Goal: Transaction & Acquisition: Obtain resource

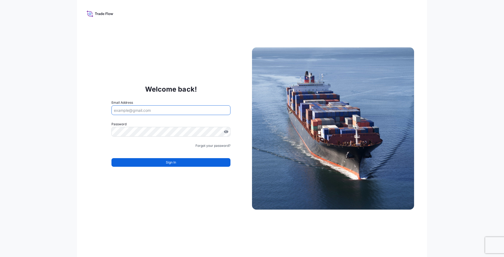
click at [156, 108] on input "Email Address" at bounding box center [170, 110] width 119 height 10
type input "[EMAIL_ADDRESS][DOMAIN_NAME]"
click at [194, 162] on button "Sign In" at bounding box center [170, 162] width 119 height 9
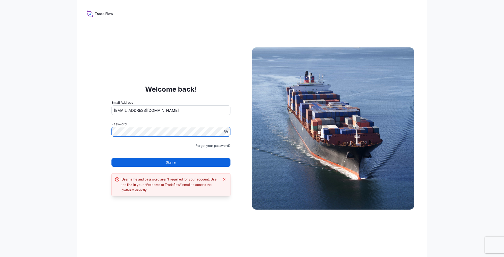
click at [93, 133] on div "Welcome back! Email Address sadik.bas@lyondellbasell.com Password Must include:…" at bounding box center [171, 128] width 162 height 111
click at [168, 163] on span "Sign In" at bounding box center [171, 162] width 10 height 5
click at [168, 162] on span "Sign In" at bounding box center [171, 162] width 10 height 5
click at [225, 178] on icon "Dismiss error" at bounding box center [224, 179] width 4 height 4
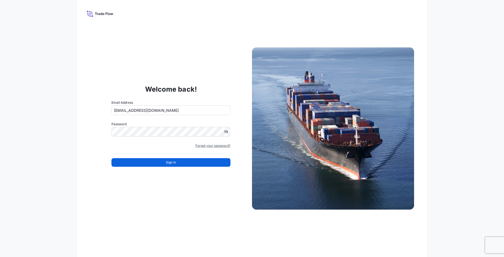
click at [215, 145] on link "Forgot your password?" at bounding box center [212, 145] width 35 height 5
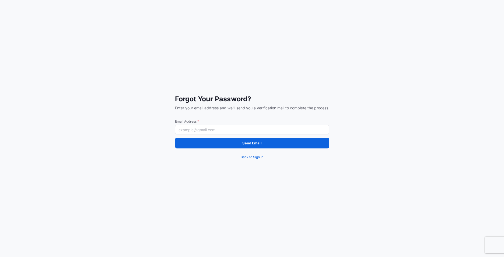
click at [238, 130] on input "Email Address *" at bounding box center [252, 130] width 154 height 10
type input "[EMAIL_ADDRESS][DOMAIN_NAME]"
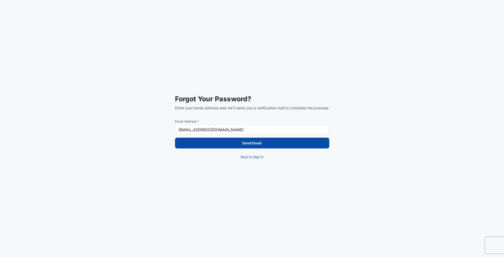
click at [248, 148] on button "Send Email" at bounding box center [252, 143] width 154 height 11
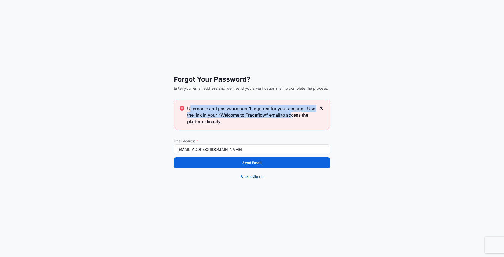
drag, startPoint x: 190, startPoint y: 105, endPoint x: 291, endPoint y: 114, distance: 101.8
click at [291, 114] on span "Username and password aren’t required for your account. Use the link in your “W…" at bounding box center [251, 114] width 129 height 19
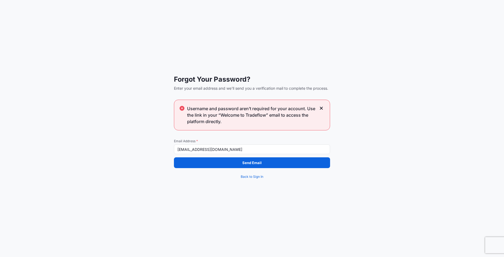
drag, startPoint x: 291, startPoint y: 114, endPoint x: 377, endPoint y: 121, distance: 86.1
click at [377, 121] on div "Forgot Your Password? Enter your email address and we'll send you a verificatio…" at bounding box center [252, 128] width 504 height 257
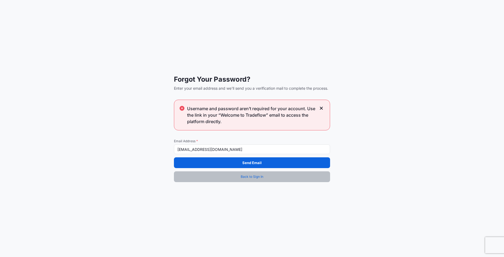
click at [249, 177] on span "Back to Sign In" at bounding box center [252, 176] width 23 height 5
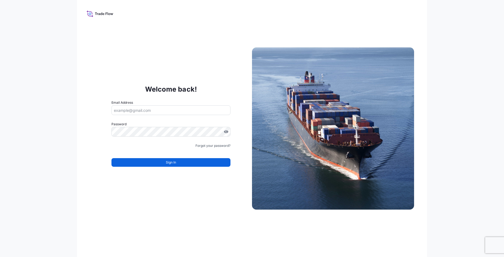
click at [165, 91] on p "Welcome back!" at bounding box center [171, 89] width 52 height 9
click at [100, 13] on icon at bounding box center [100, 14] width 27 height 8
click at [185, 199] on div "Welcome back! Email Address Password Must include: Upper & lower case letters S…" at bounding box center [252, 128] width 350 height 257
click at [214, 147] on link "Forgot your password?" at bounding box center [212, 145] width 35 height 5
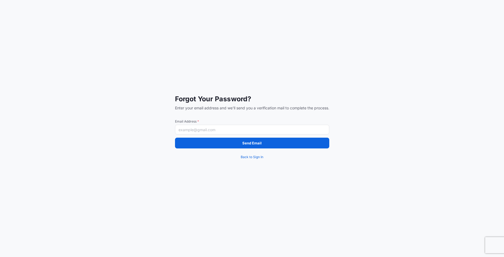
click at [197, 132] on input "Email Address *" at bounding box center [252, 130] width 154 height 10
type input "[EMAIL_ADDRESS][DOMAIN_NAME]"
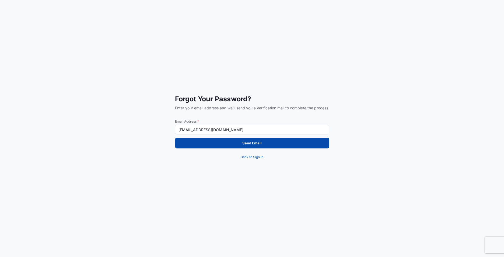
click at [224, 143] on button "Send Email" at bounding box center [252, 143] width 154 height 11
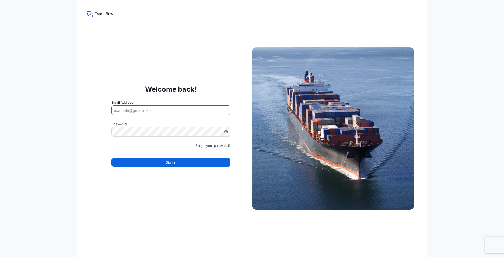
click at [158, 112] on input "Email Address" at bounding box center [170, 110] width 119 height 10
type input "[EMAIL_ADDRESS][DOMAIN_NAME]"
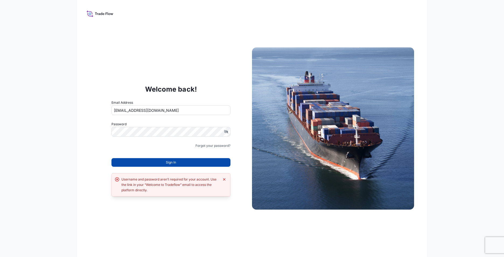
click at [167, 163] on span "Sign In" at bounding box center [171, 162] width 10 height 5
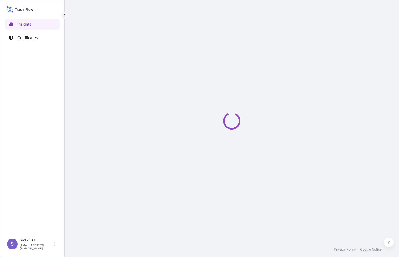
select select "2025"
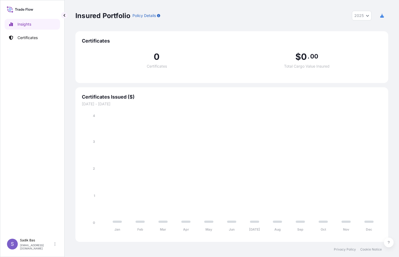
click at [225, 19] on div "Insured Portfolio Policy Details 2025 2025 2024 2023 2022" at bounding box center [231, 16] width 313 height 10
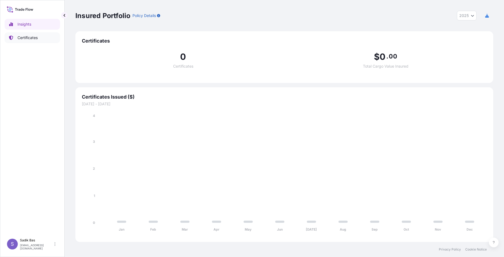
click at [28, 36] on p "Certificates" at bounding box center [27, 37] width 20 height 5
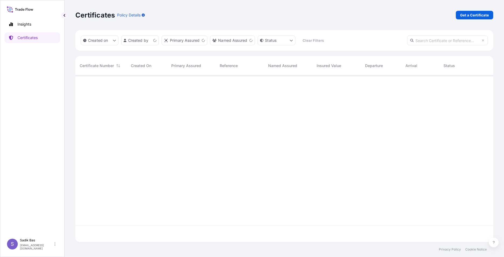
scroll to position [165, 414]
click at [399, 17] on p "Get a Certificate" at bounding box center [474, 14] width 29 height 5
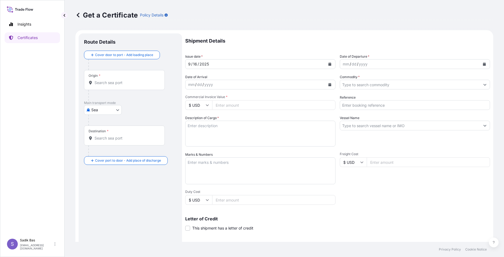
click at [131, 78] on div "Origin *" at bounding box center [124, 80] width 81 height 20
click at [131, 80] on input "Origin *" at bounding box center [126, 82] width 64 height 5
click at [105, 111] on body "0 options available. Insights Certificates S Sadik Bas [EMAIL_ADDRESS][DOMAIN_N…" at bounding box center [252, 128] width 504 height 257
click at [102, 132] on span "Road" at bounding box center [98, 133] width 9 height 5
select select "Road"
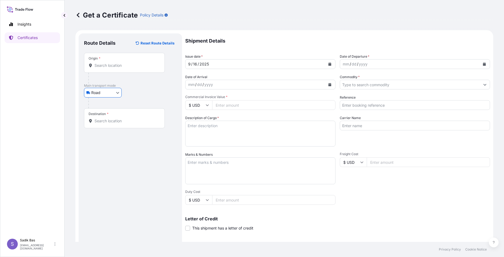
click at [130, 85] on p "Main transport mode" at bounding box center [130, 85] width 93 height 4
click at [128, 62] on div "Origin *" at bounding box center [124, 63] width 81 height 20
click at [128, 63] on input "Origin *" at bounding box center [126, 65] width 64 height 5
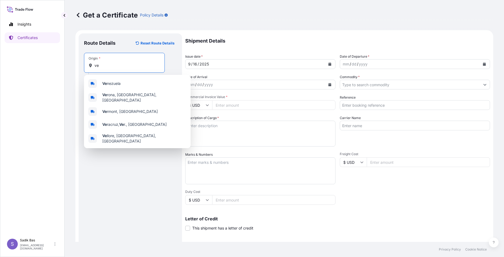
type input "v"
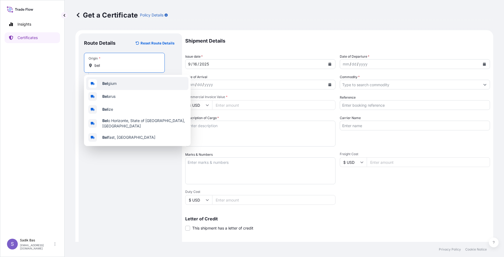
click at [112, 86] on span "Bel gium" at bounding box center [109, 83] width 14 height 5
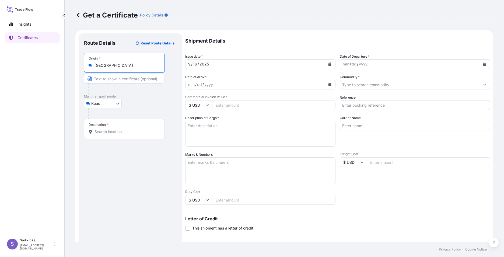
type input "[GEOGRAPHIC_DATA]"
click at [104, 127] on div "Destination *" at bounding box center [124, 129] width 81 height 20
click at [104, 129] on input "Destination *" at bounding box center [126, 131] width 64 height 5
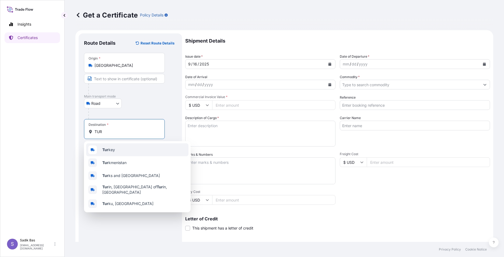
click at [118, 151] on div "Tur key" at bounding box center [137, 149] width 102 height 13
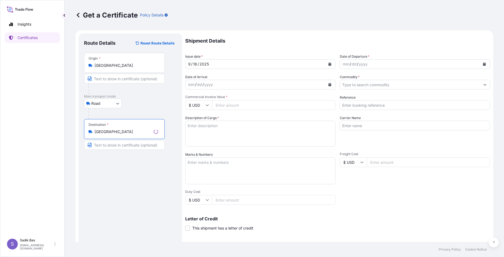
type input "[GEOGRAPHIC_DATA]"
click at [272, 64] on div "[DATE]" at bounding box center [255, 64] width 140 height 10
click at [260, 86] on div "mm / dd / yyyy" at bounding box center [255, 85] width 140 height 10
click at [330, 83] on button "Calendar" at bounding box center [329, 84] width 9 height 9
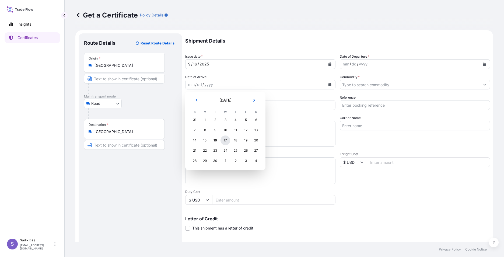
click at [221, 141] on div "17" at bounding box center [225, 140] width 10 height 10
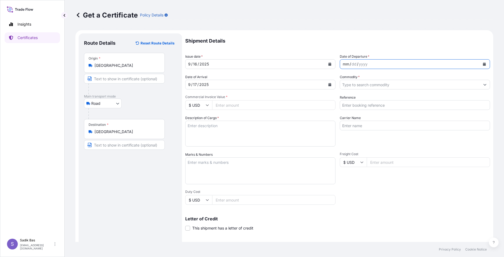
click at [394, 65] on div "mm / dd / yyyy" at bounding box center [410, 64] width 140 height 10
click at [399, 65] on icon "Calendar" at bounding box center [484, 63] width 3 height 3
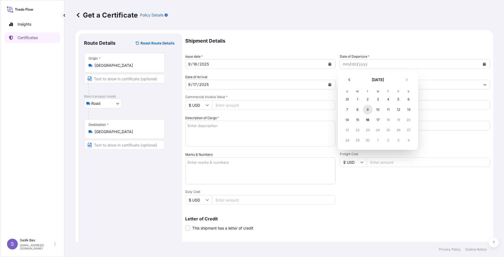
click at [369, 109] on div "9" at bounding box center [368, 110] width 10 height 10
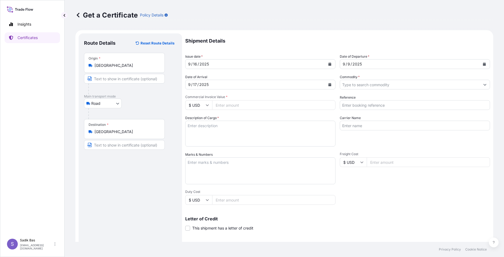
click at [236, 105] on input "Commercial Invoice Value *" at bounding box center [273, 105] width 123 height 10
type input "29790.88"
click at [220, 126] on textarea "Description of Cargo *" at bounding box center [260, 134] width 150 height 26
type textarea "[PERSON_NAME] No:572025127 / Prim Tutarı: 900 Tl / ??? Kap"
click at [395, 83] on input "Commodity *" at bounding box center [410, 85] width 140 height 10
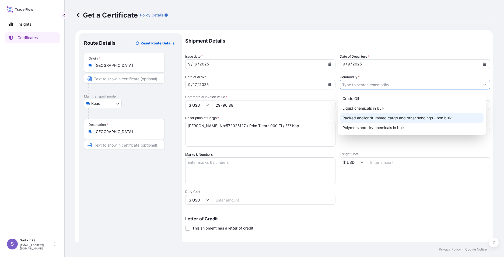
click at [390, 114] on div "Packed and/or drummed cargo and other sendings - non bulk" at bounding box center [411, 118] width 143 height 10
type input "Packed and/or drummed cargo and other sendings - non bulk"
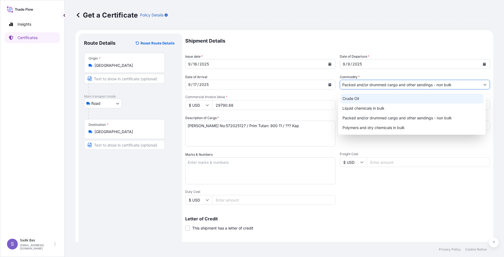
click at [393, 100] on input "Reference" at bounding box center [415, 105] width 150 height 10
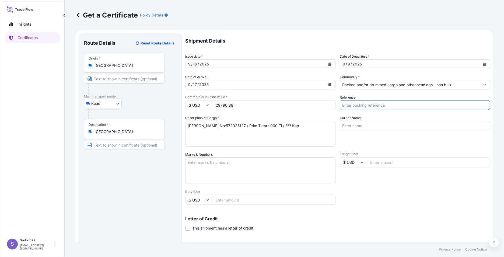
paste input "4900886159"
paste input "4900887260"
paste input "4900875170"
paste input "4900882748"
click at [399, 105] on input "4900886159/4900887260/49008751704900882748" at bounding box center [415, 105] width 150 height 10
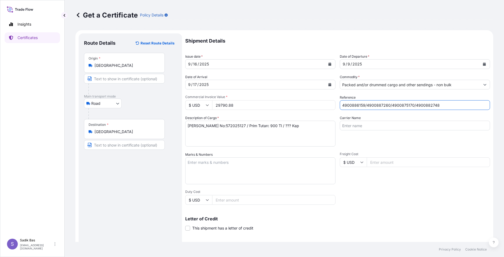
type input "4900886159/4900887260/4900875170/4900882748"
click at [375, 124] on input "Carrier Name" at bounding box center [415, 126] width 150 height 10
paste input "81 ACG 210"
type input "81 ACG 210"
click at [218, 165] on textarea "Marks & Numbers" at bounding box center [260, 170] width 150 height 27
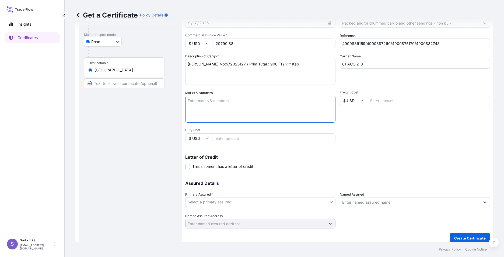
scroll to position [66, 0]
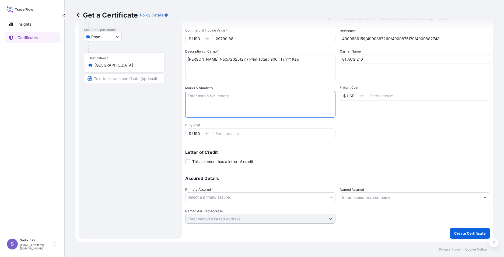
click at [297, 198] on body "Insights Certificates S Sadik Bas [EMAIL_ADDRESS][DOMAIN_NAME] Get a Certificat…" at bounding box center [252, 128] width 504 height 257
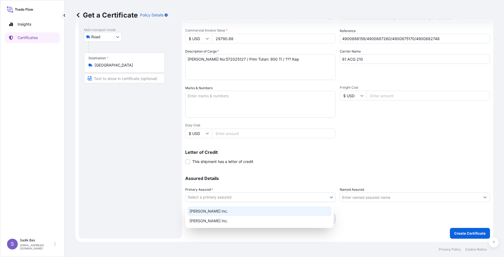
click at [223, 214] on div "[PERSON_NAME] Inc." at bounding box center [259, 211] width 144 height 10
select select "32057"
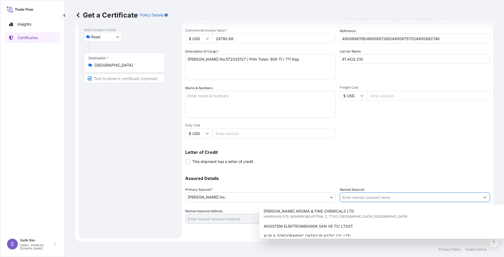
click at [357, 197] on input "Named Assured" at bounding box center [410, 197] width 140 height 10
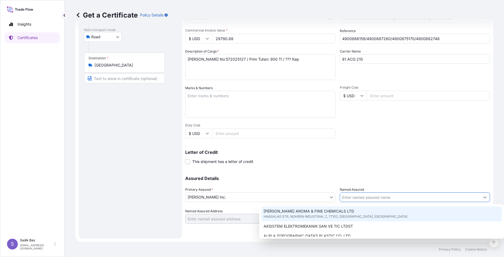
click at [361, 199] on input "Named Assured" at bounding box center [410, 197] width 140 height 10
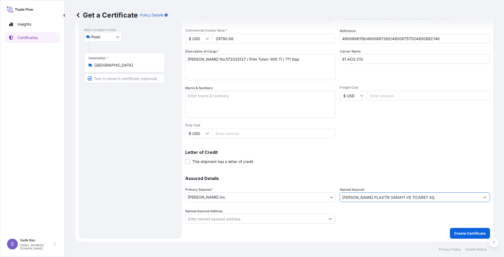
scroll to position [0, 0]
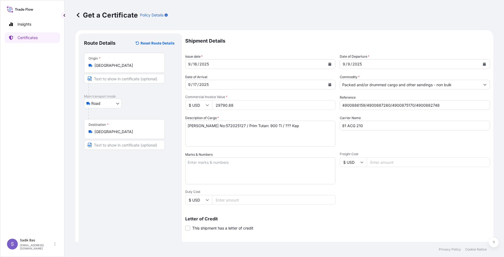
type input "[PERSON_NAME] PLASTİK SANAYİ VE TİCARET AŞ."
click at [205, 164] on textarea "Marks & Numbers" at bounding box center [260, 170] width 150 height 27
type textarea "[PERSON_NAME] No:572025127 / Prim Tutarı: 900 Tl / 473 Kap"
click at [202, 104] on input "$ USD" at bounding box center [198, 105] width 27 height 10
click at [198, 119] on div "€ EUR" at bounding box center [198, 120] width 23 height 10
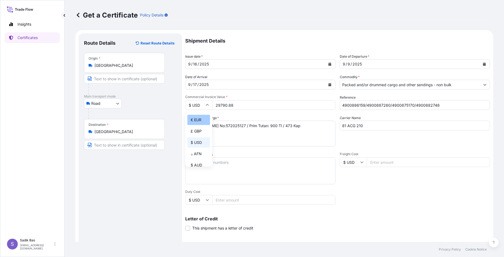
type input "€ EUR"
click at [260, 163] on textarea "Marks & Numbers" at bounding box center [260, 170] width 150 height 27
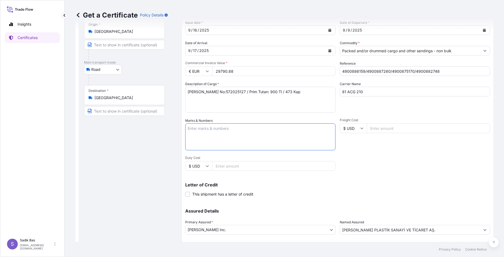
scroll to position [66, 0]
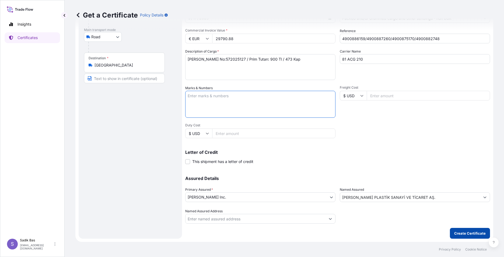
click at [399, 233] on p "Create Certificate" at bounding box center [469, 232] width 31 height 5
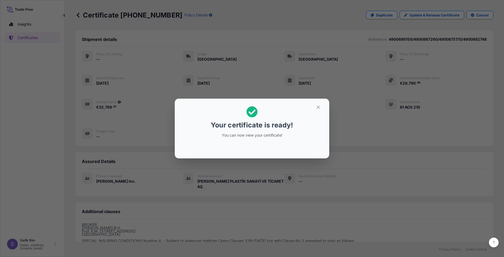
click at [239, 186] on div "Your certificate is ready! You can now view your certificate!" at bounding box center [252, 128] width 504 height 257
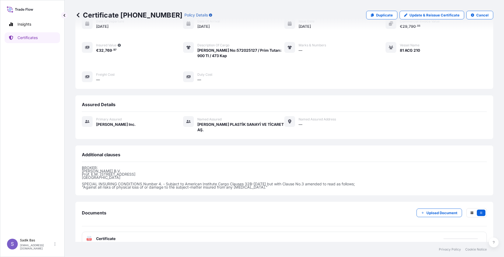
scroll to position [67, 0]
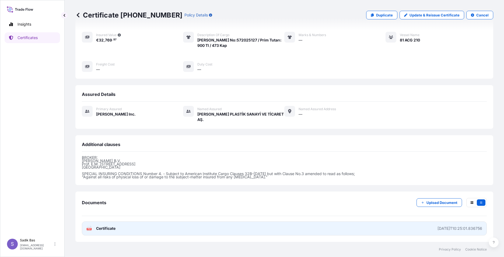
click at [88, 226] on icon at bounding box center [89, 227] width 5 height 5
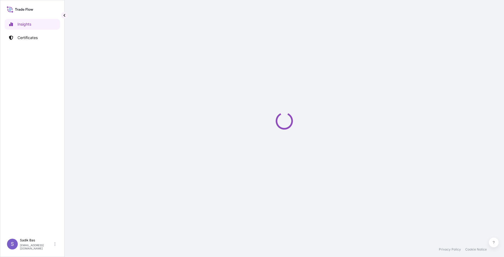
select select "2025"
